Goal: Book appointment/travel/reservation

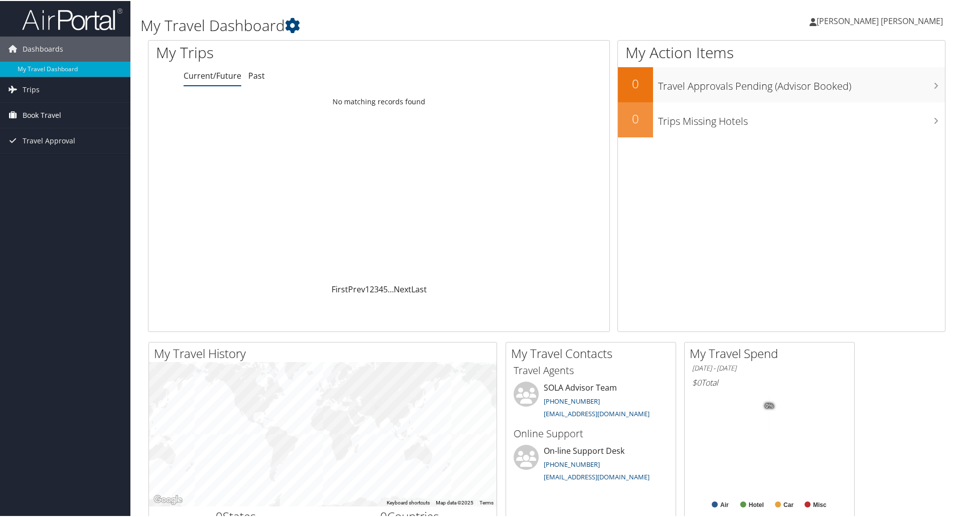
click at [59, 111] on span "Book Travel" at bounding box center [42, 114] width 39 height 25
click at [41, 117] on span "Book Travel" at bounding box center [42, 114] width 39 height 25
click at [30, 93] on span "Trips" at bounding box center [31, 88] width 17 height 25
click at [44, 154] on span "Book Travel" at bounding box center [42, 159] width 39 height 25
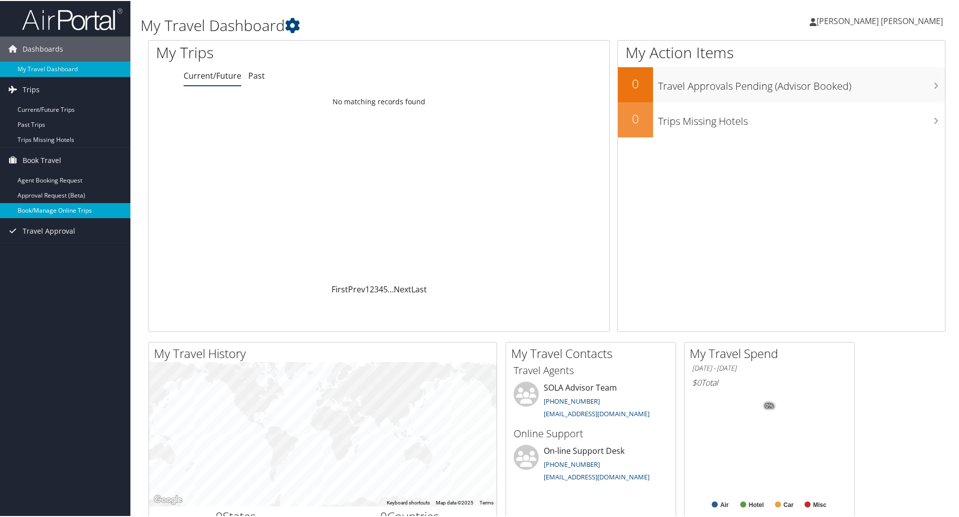
click at [38, 206] on link "Book/Manage Online Trips" at bounding box center [65, 209] width 130 height 15
